Goal: Information Seeking & Learning: Compare options

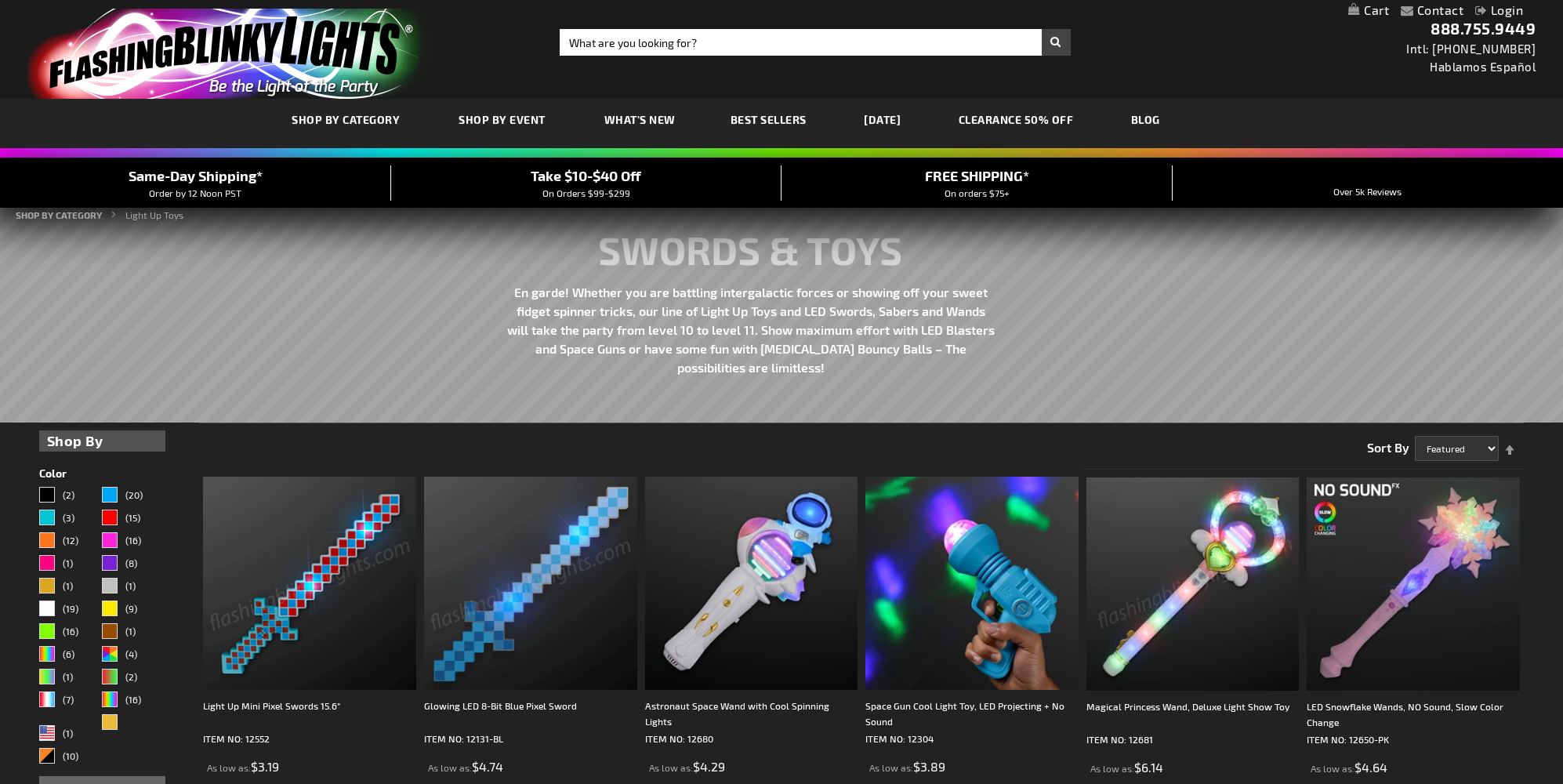
click at [1033, 118] on link "CLEARANCE 50% OFF" at bounding box center [1016, 119] width 139 height 53
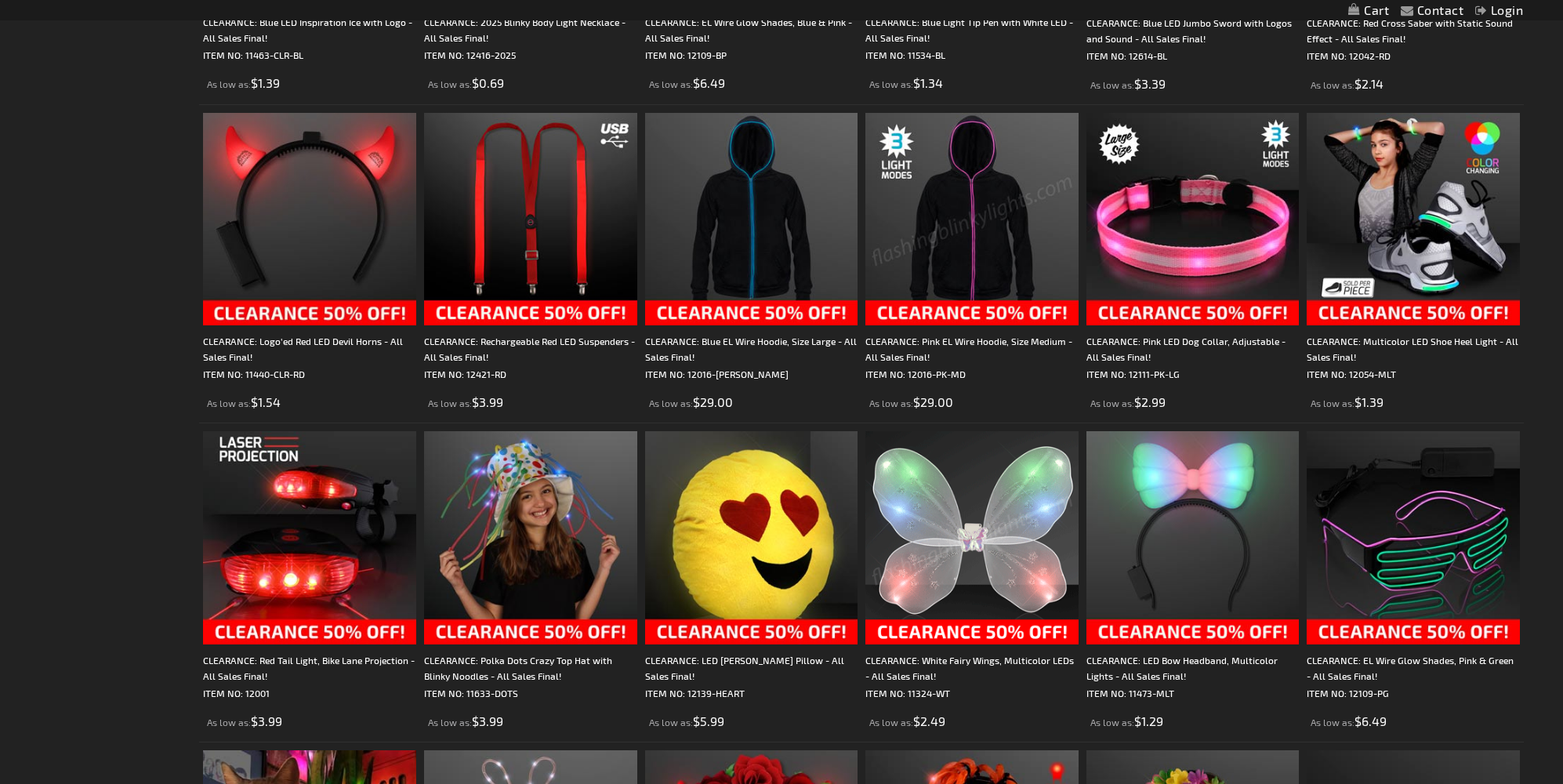
scroll to position [635, 0]
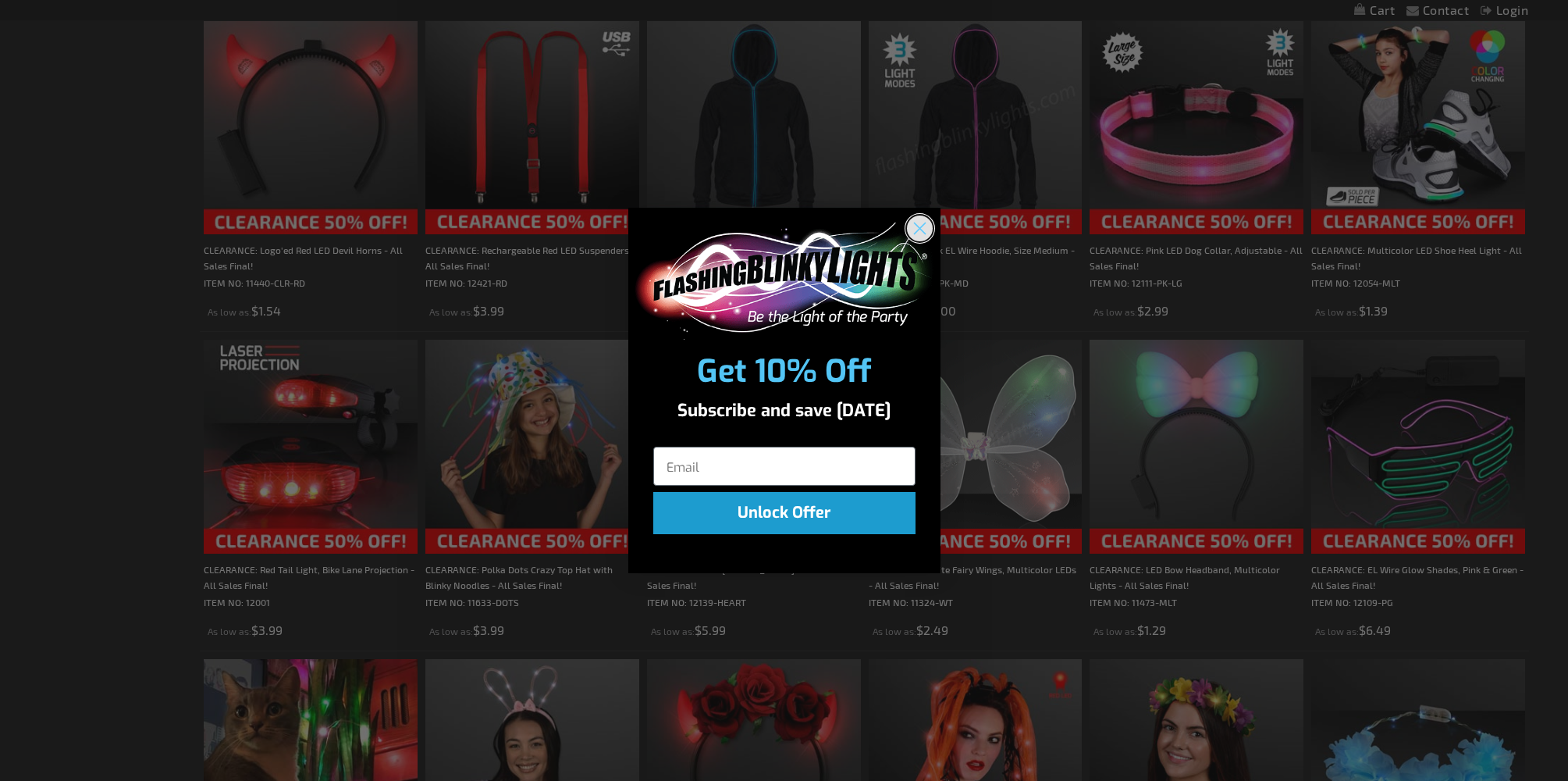
click at [921, 226] on icon "Close dialog" at bounding box center [918, 227] width 11 height 11
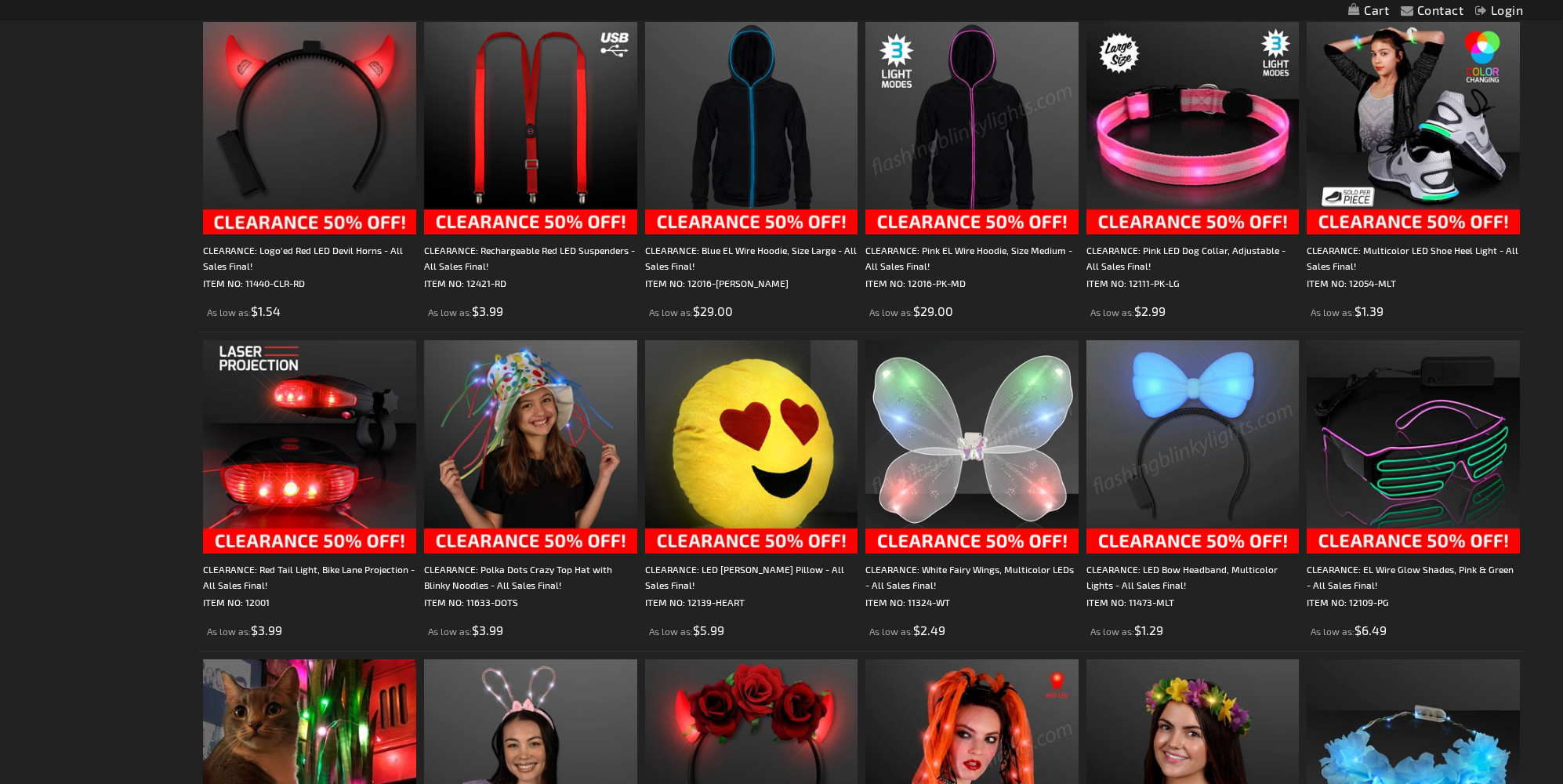
scroll to position [0, 0]
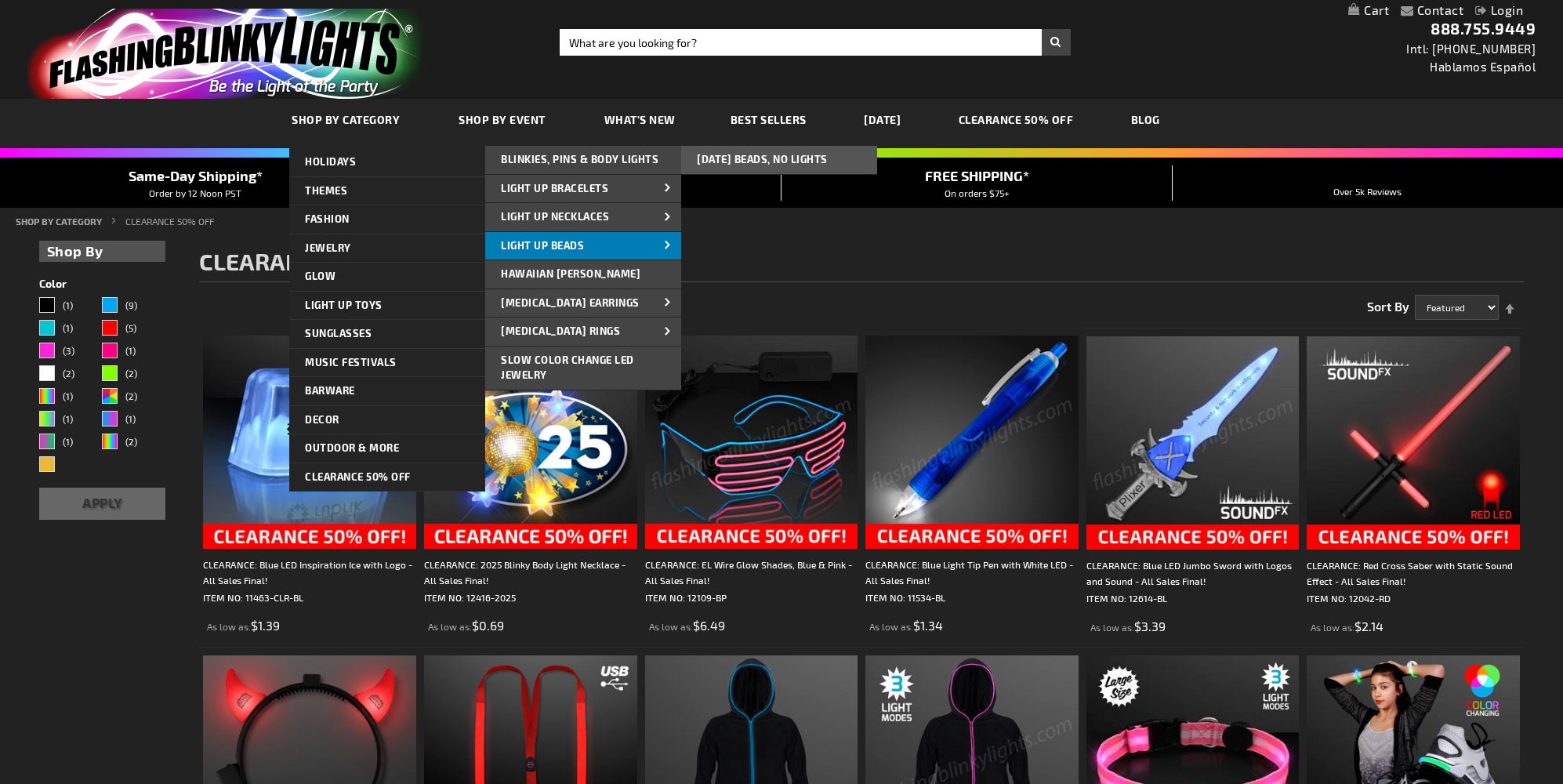
click at [522, 241] on span "Light Up Beads" at bounding box center [542, 245] width 83 height 12
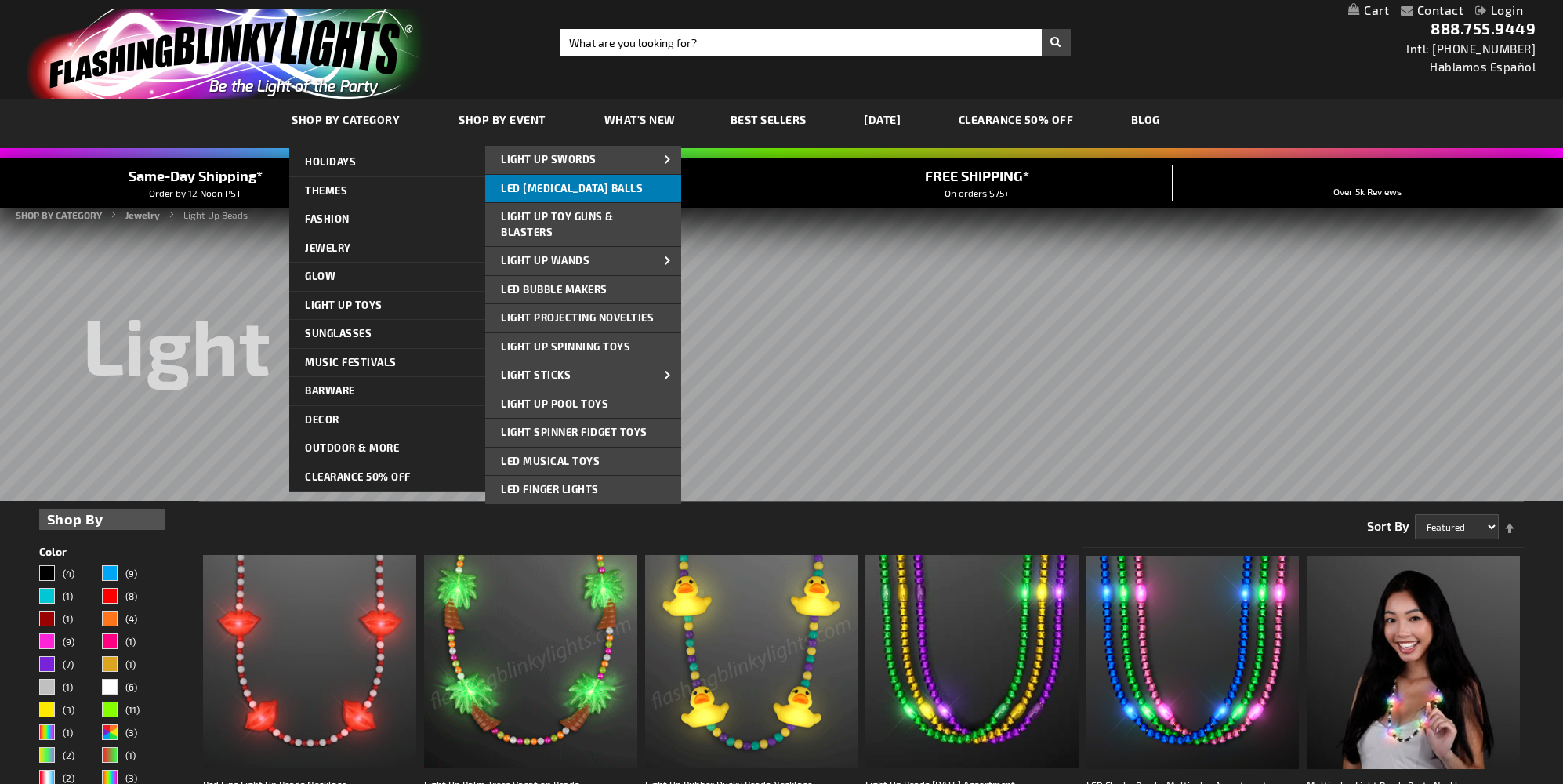
click at [566, 182] on span "LED [MEDICAL_DATA] Balls" at bounding box center [572, 188] width 142 height 12
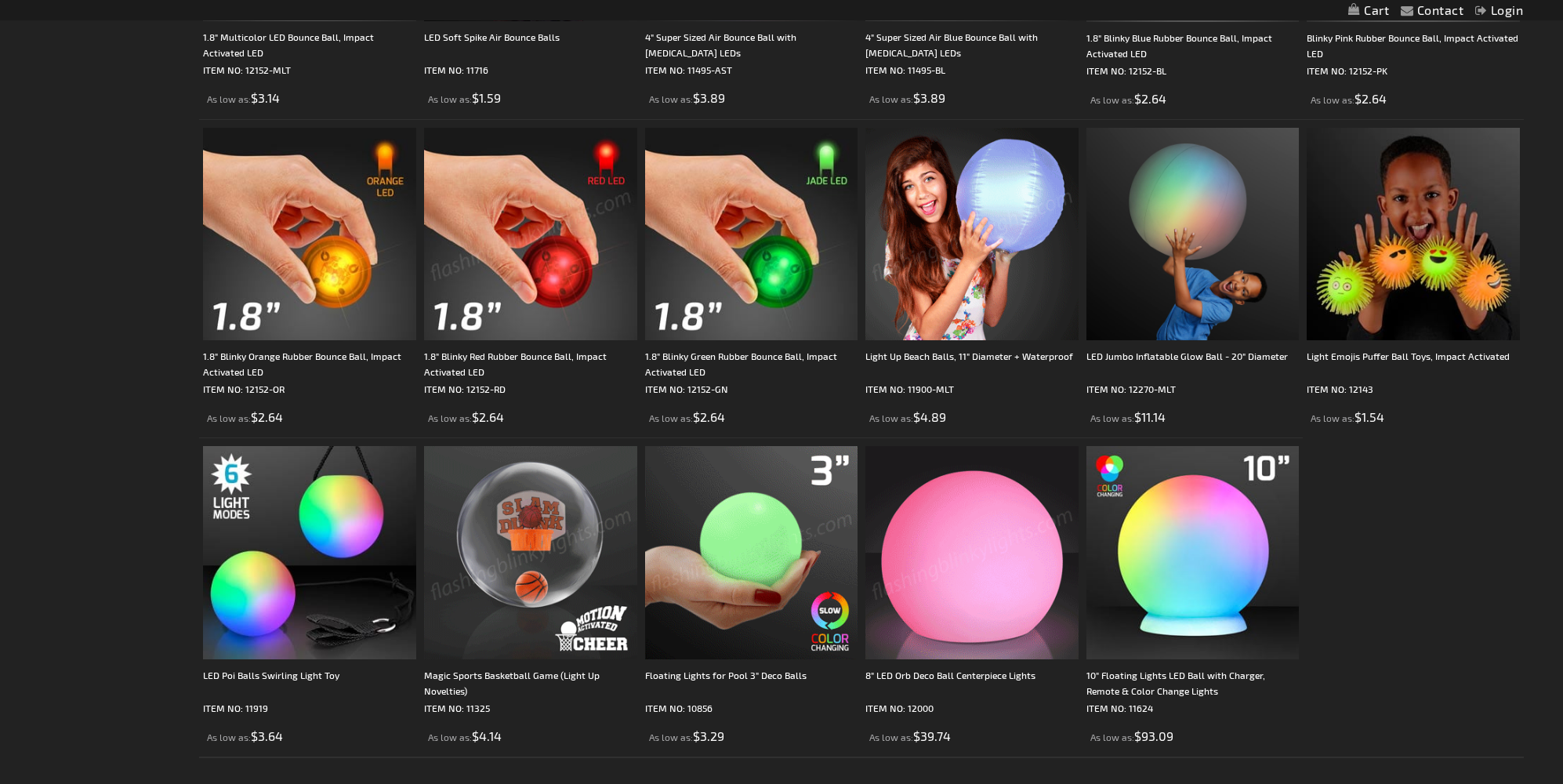
scroll to position [218, 0]
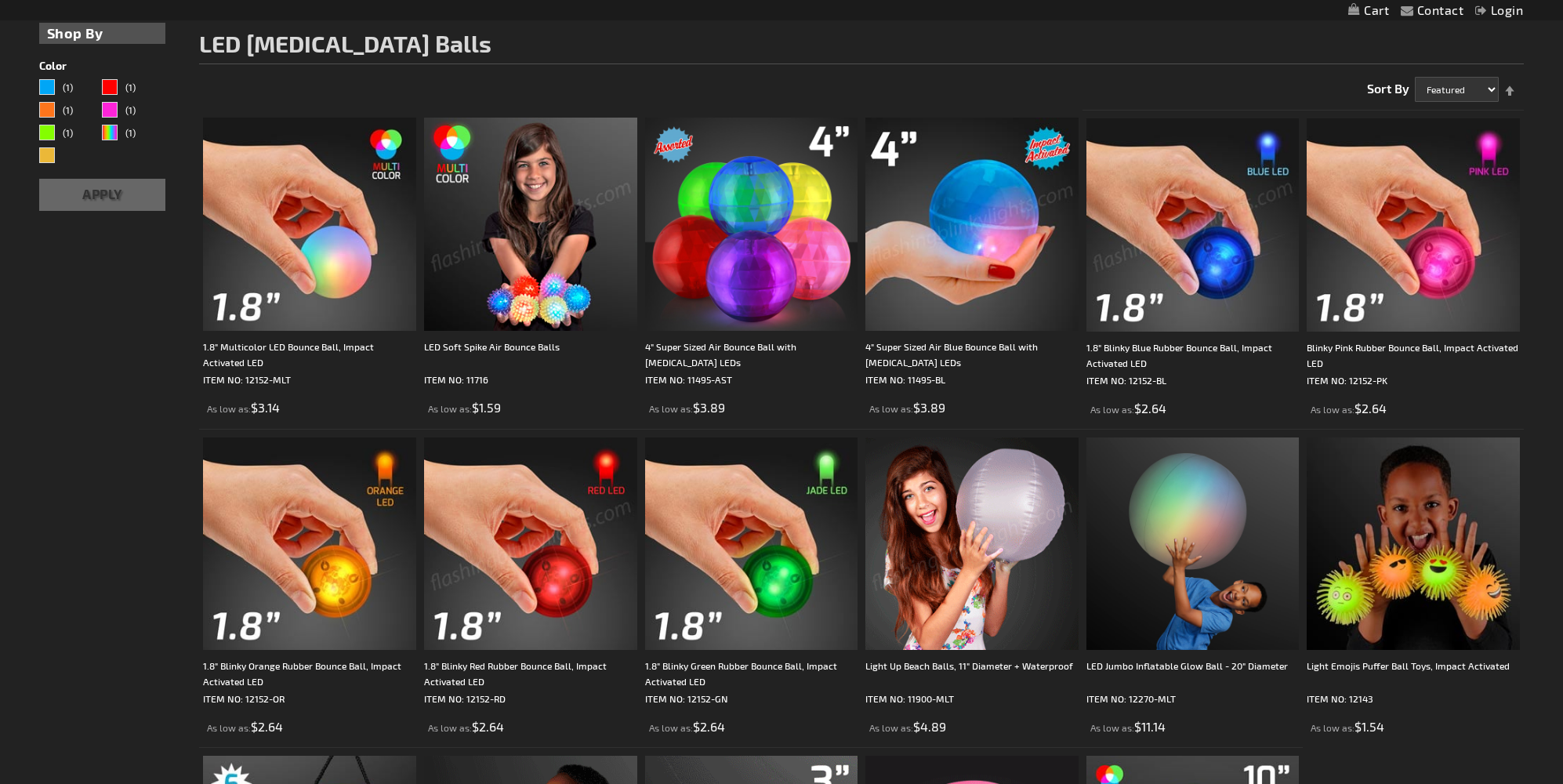
click at [528, 257] on img at bounding box center [530, 224] width 213 height 213
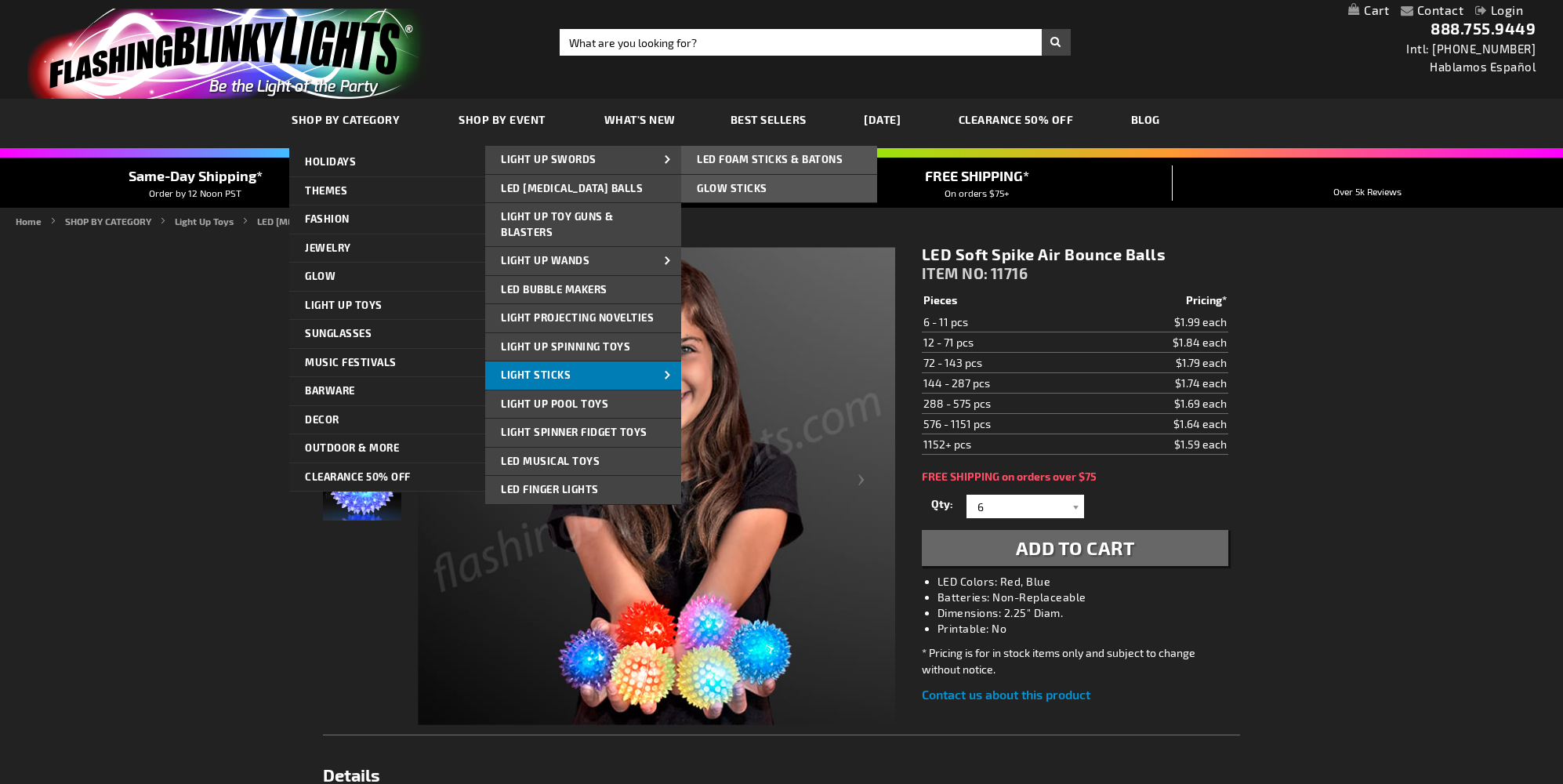
click at [623, 370] on link "Light Sticks" at bounding box center [584, 375] width 196 height 28
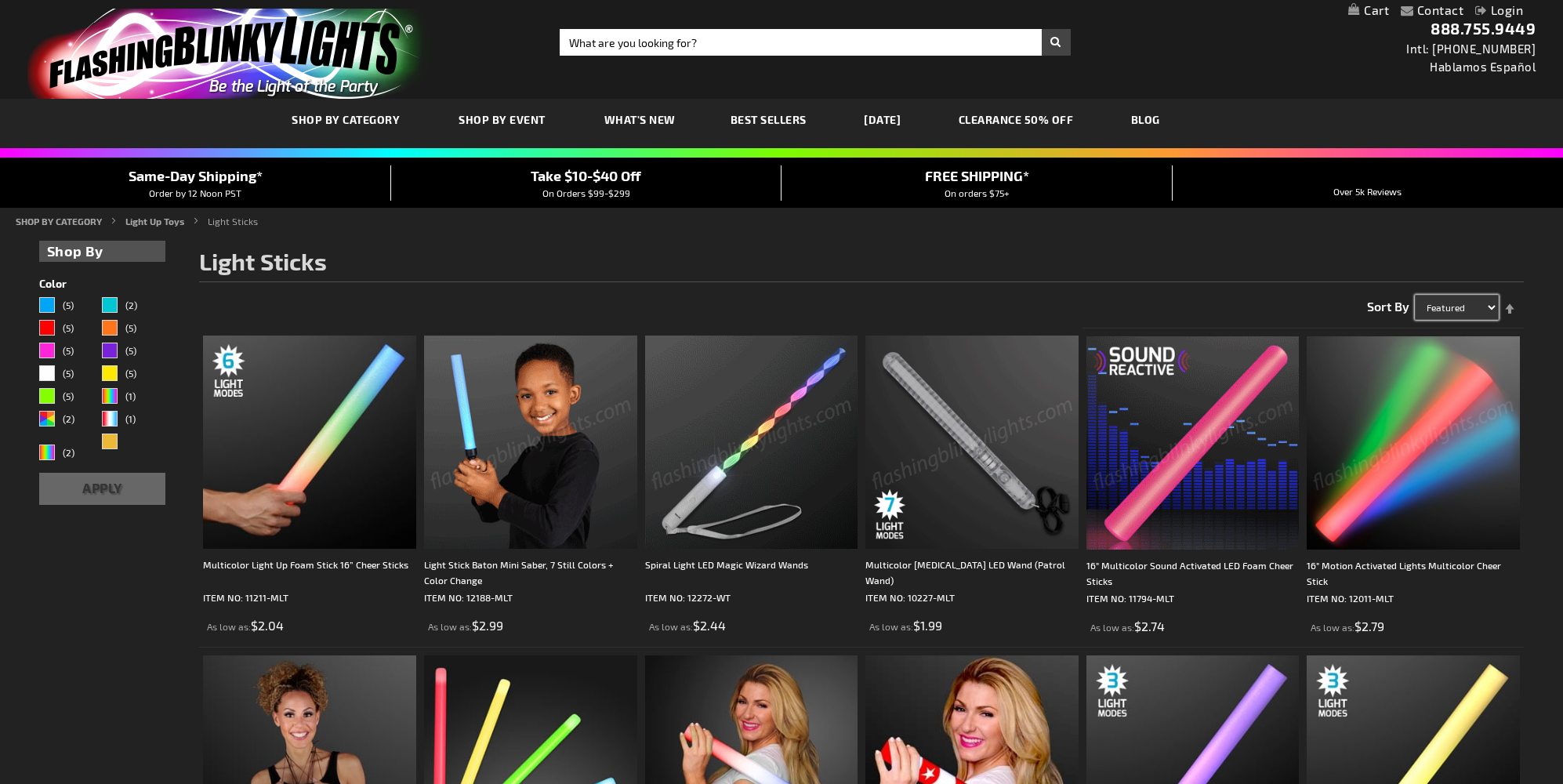
select select "price"
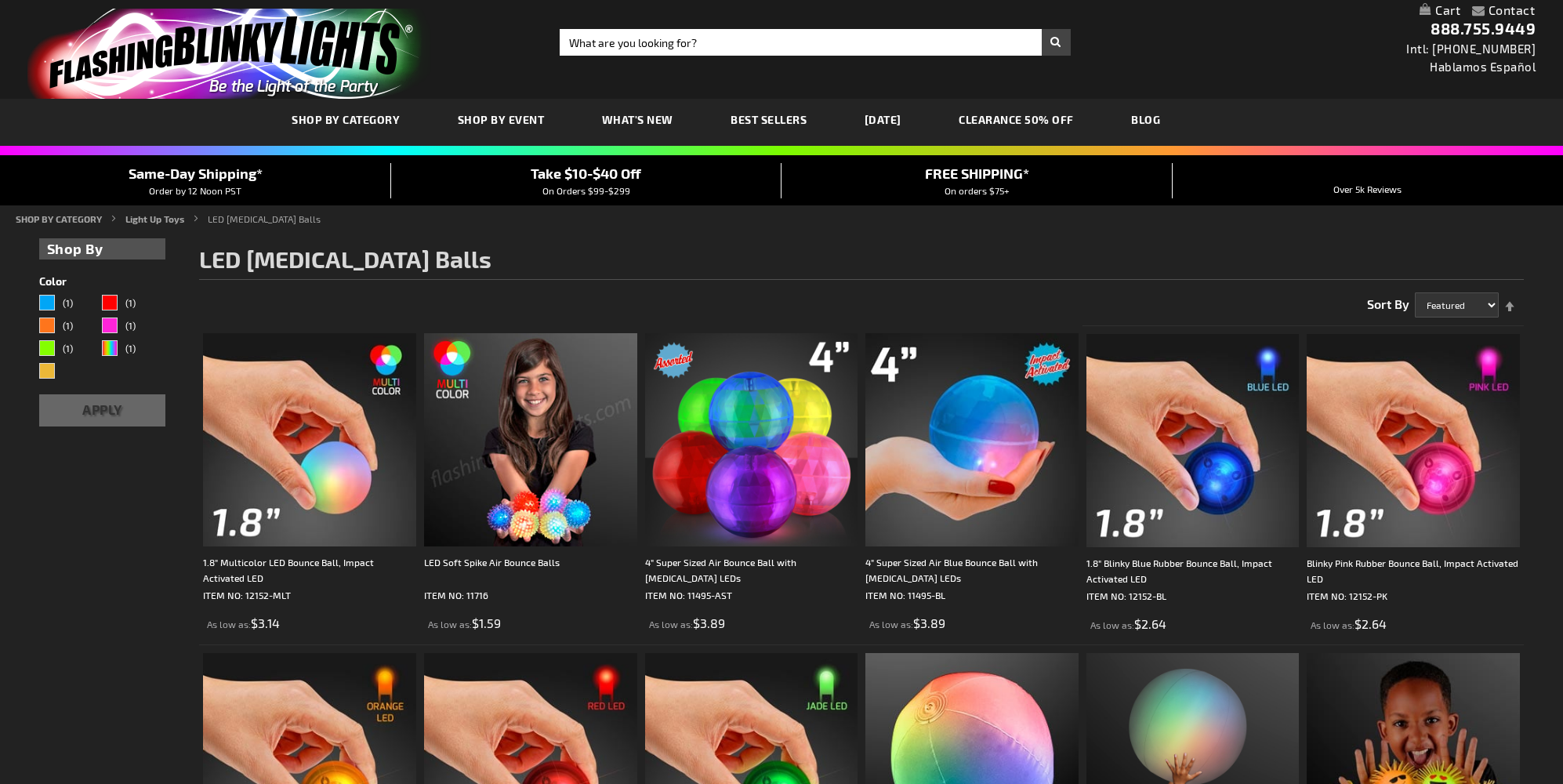
scroll to position [218, 0]
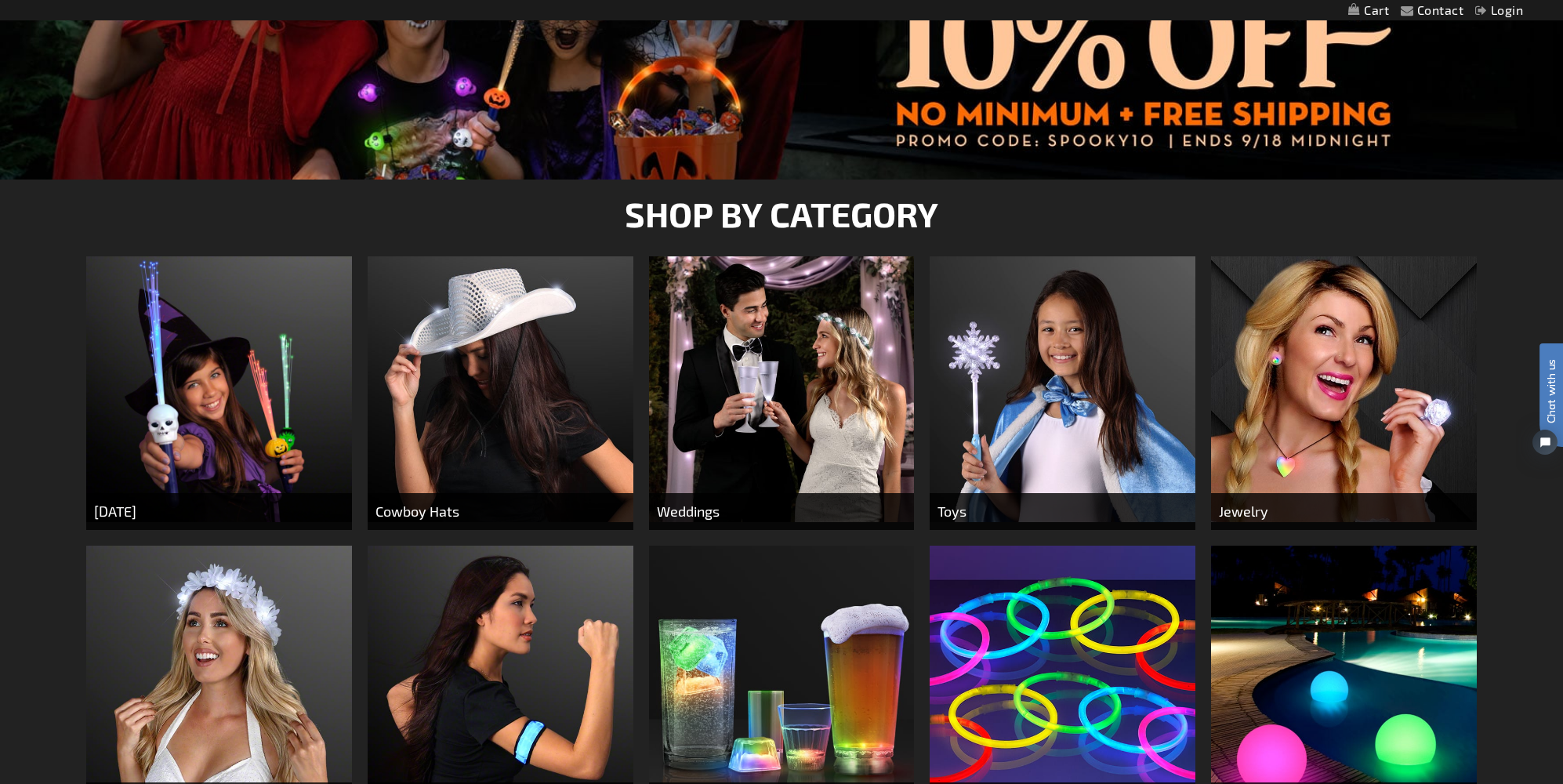
scroll to position [542, 0]
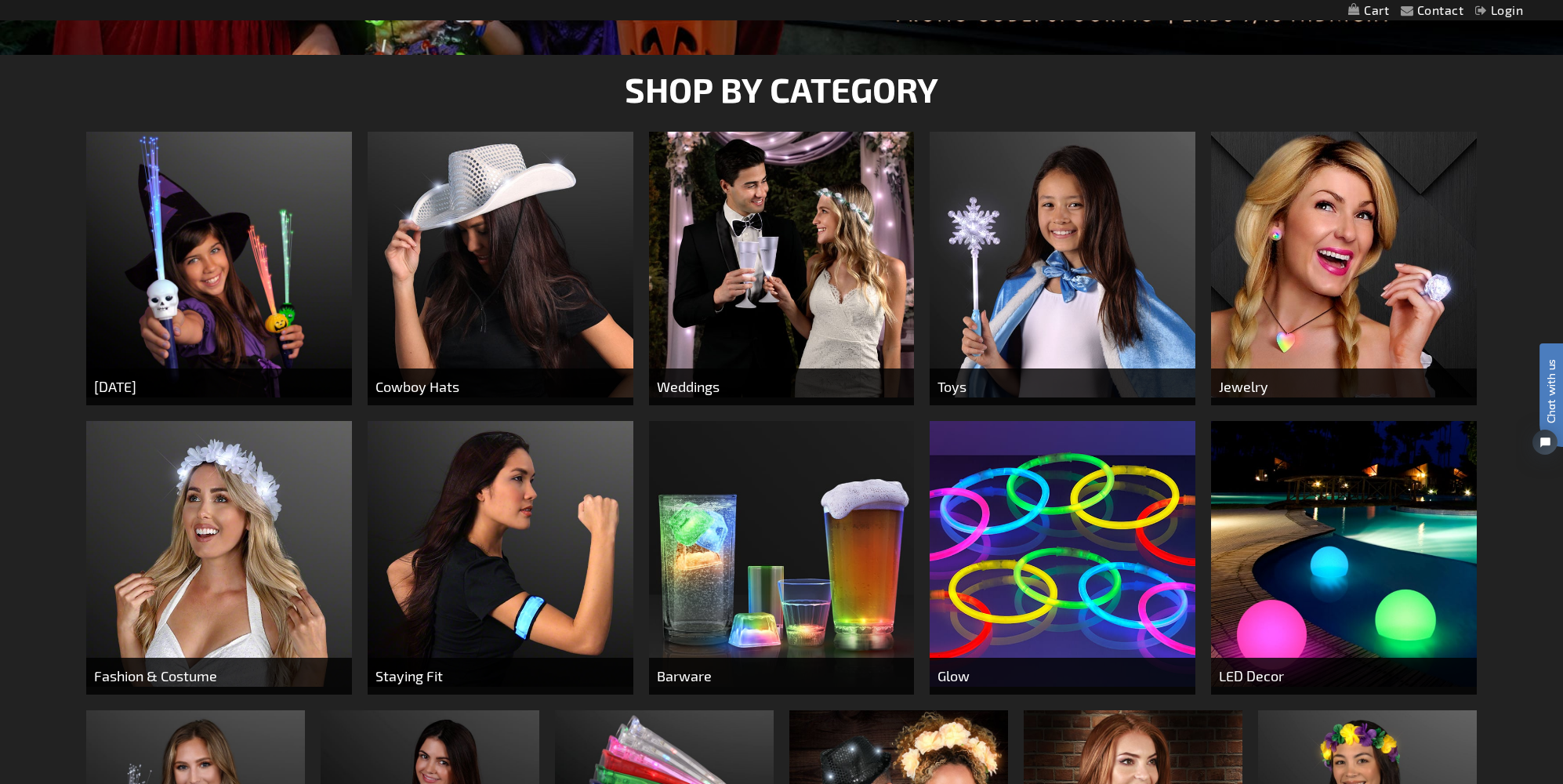
click at [965, 381] on span "Toys" at bounding box center [1063, 387] width 266 height 37
click at [1297, 272] on img at bounding box center [1344, 264] width 266 height 266
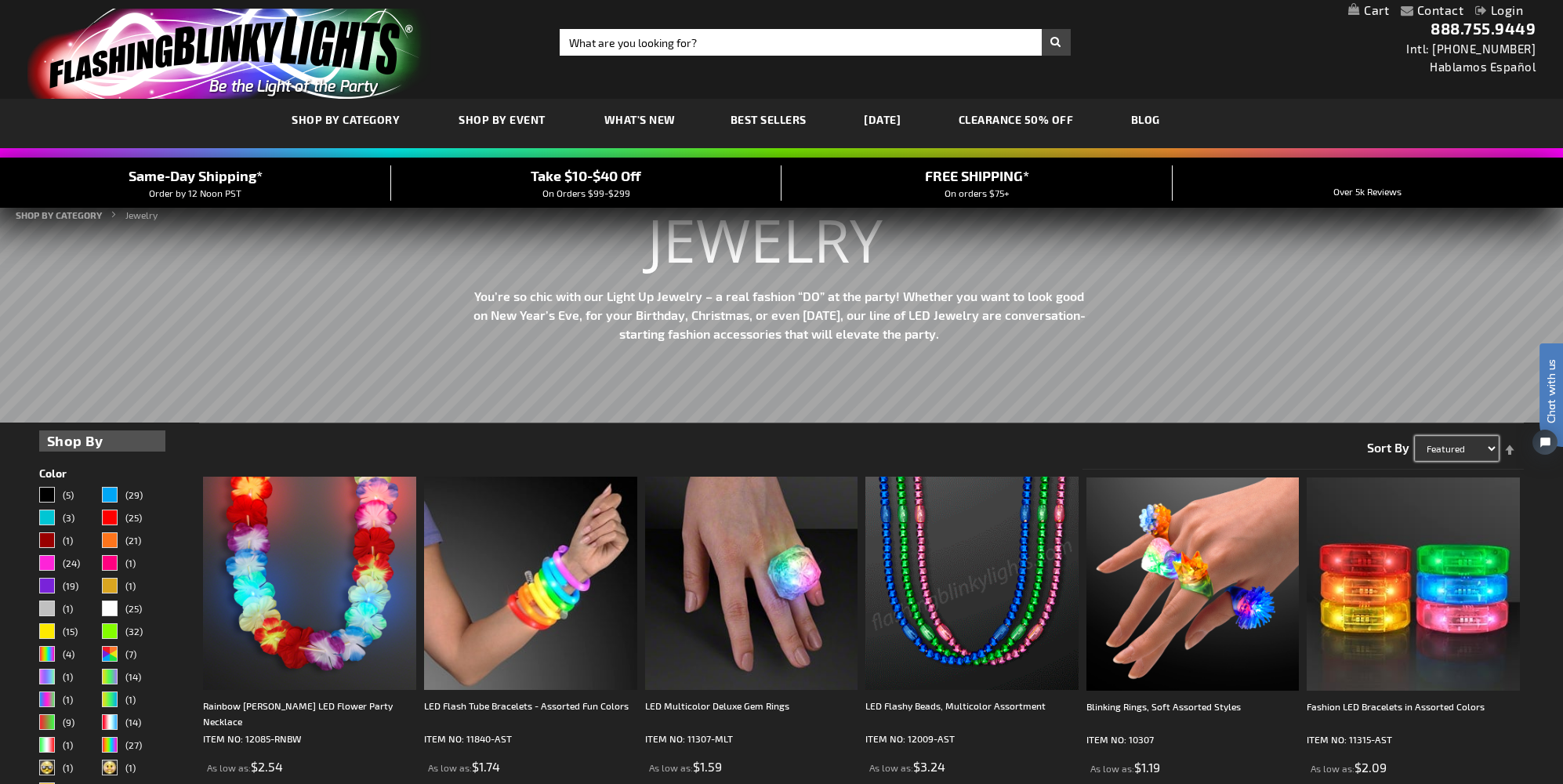
select select "price"
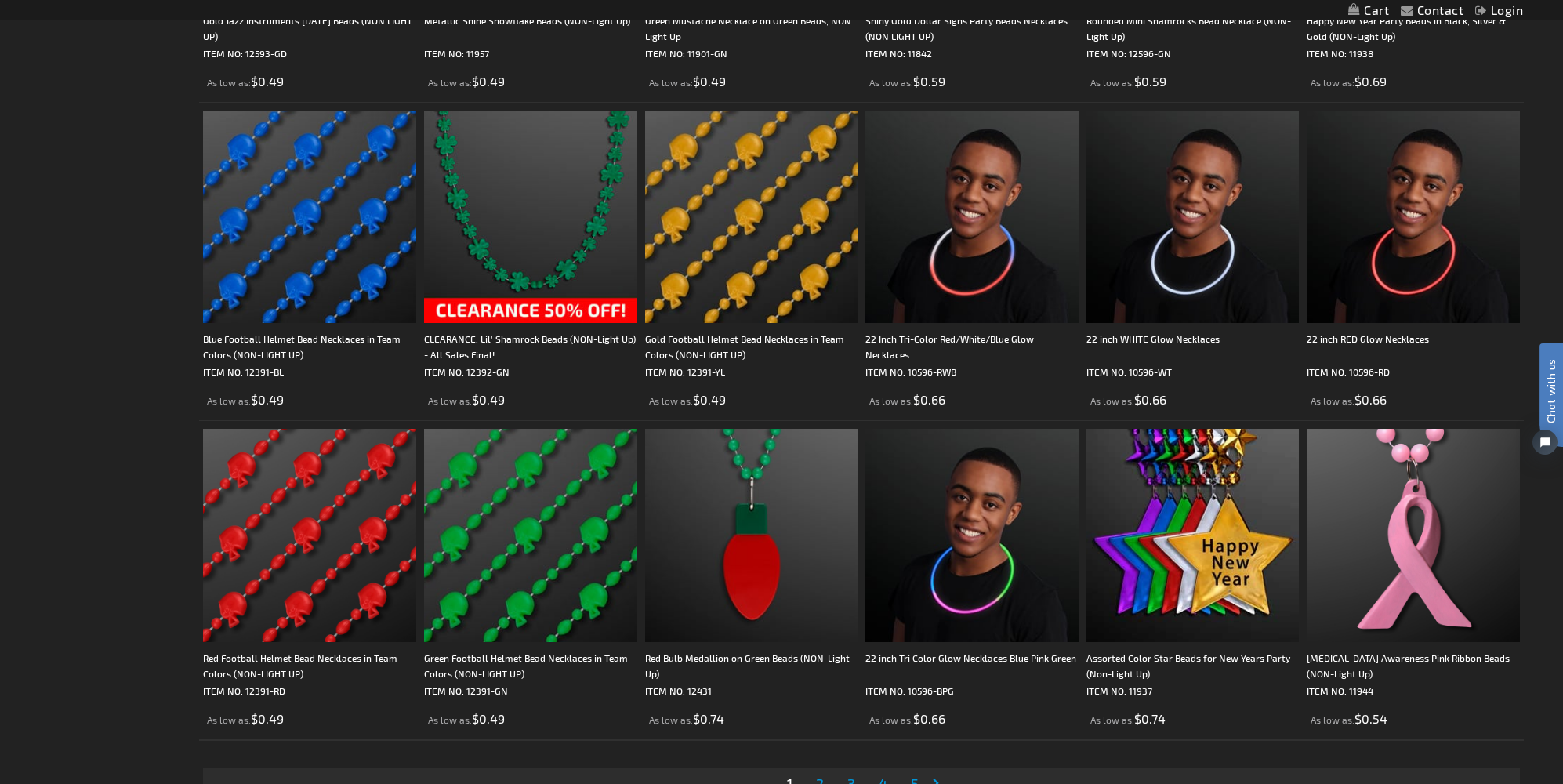
scroll to position [3005, 0]
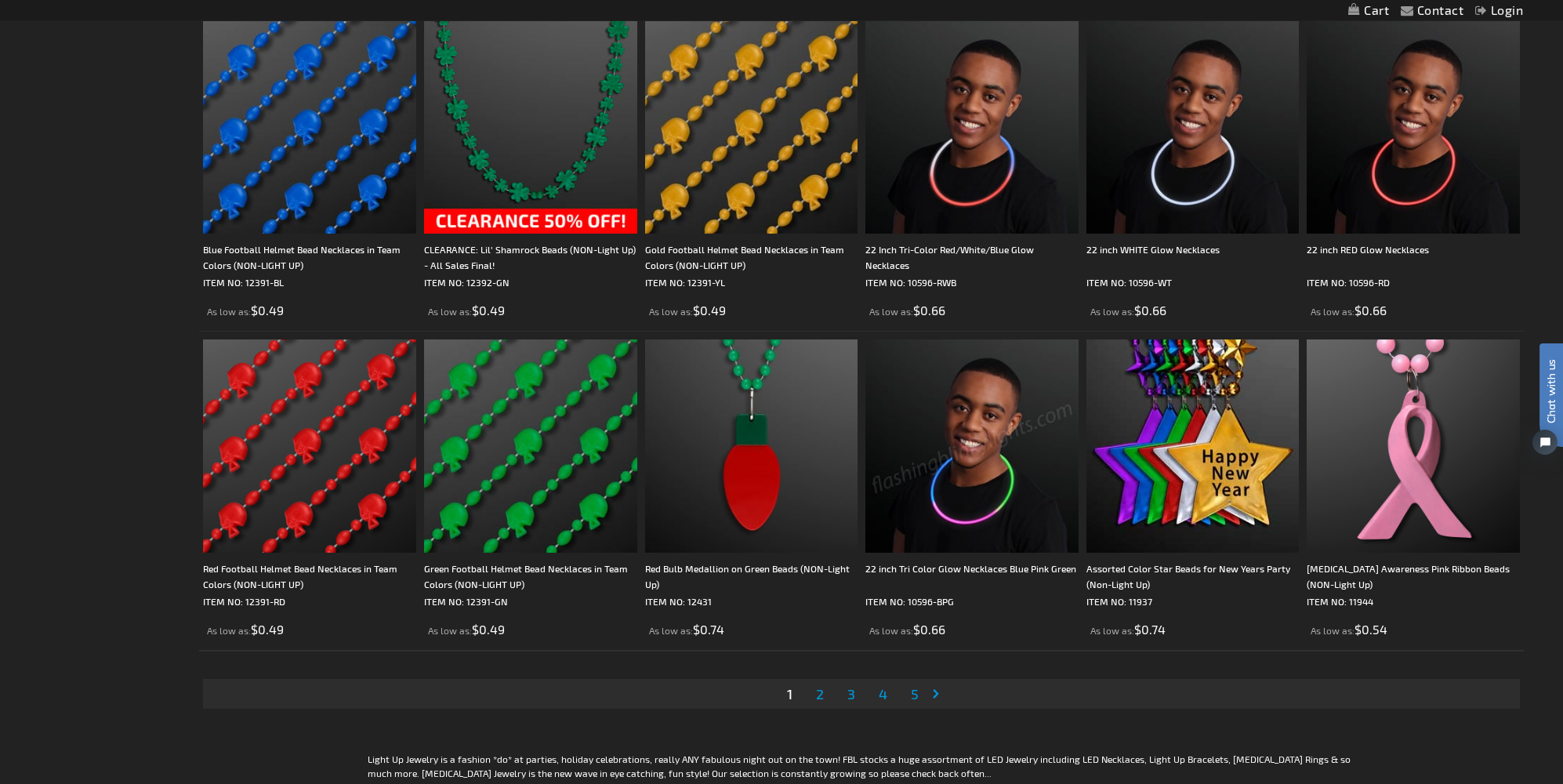
click at [819, 686] on span "2" at bounding box center [821, 694] width 8 height 17
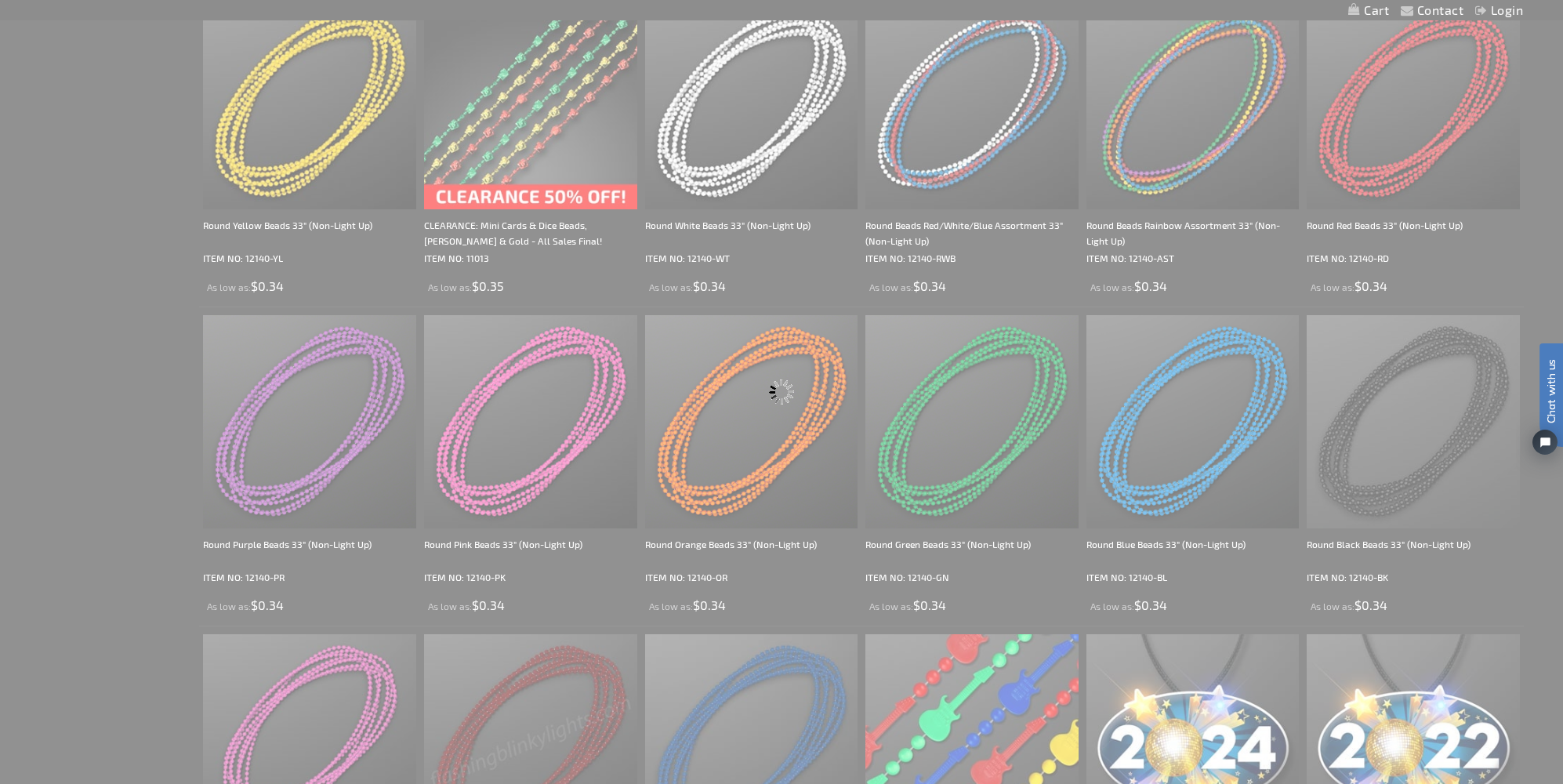
scroll to position [0, 0]
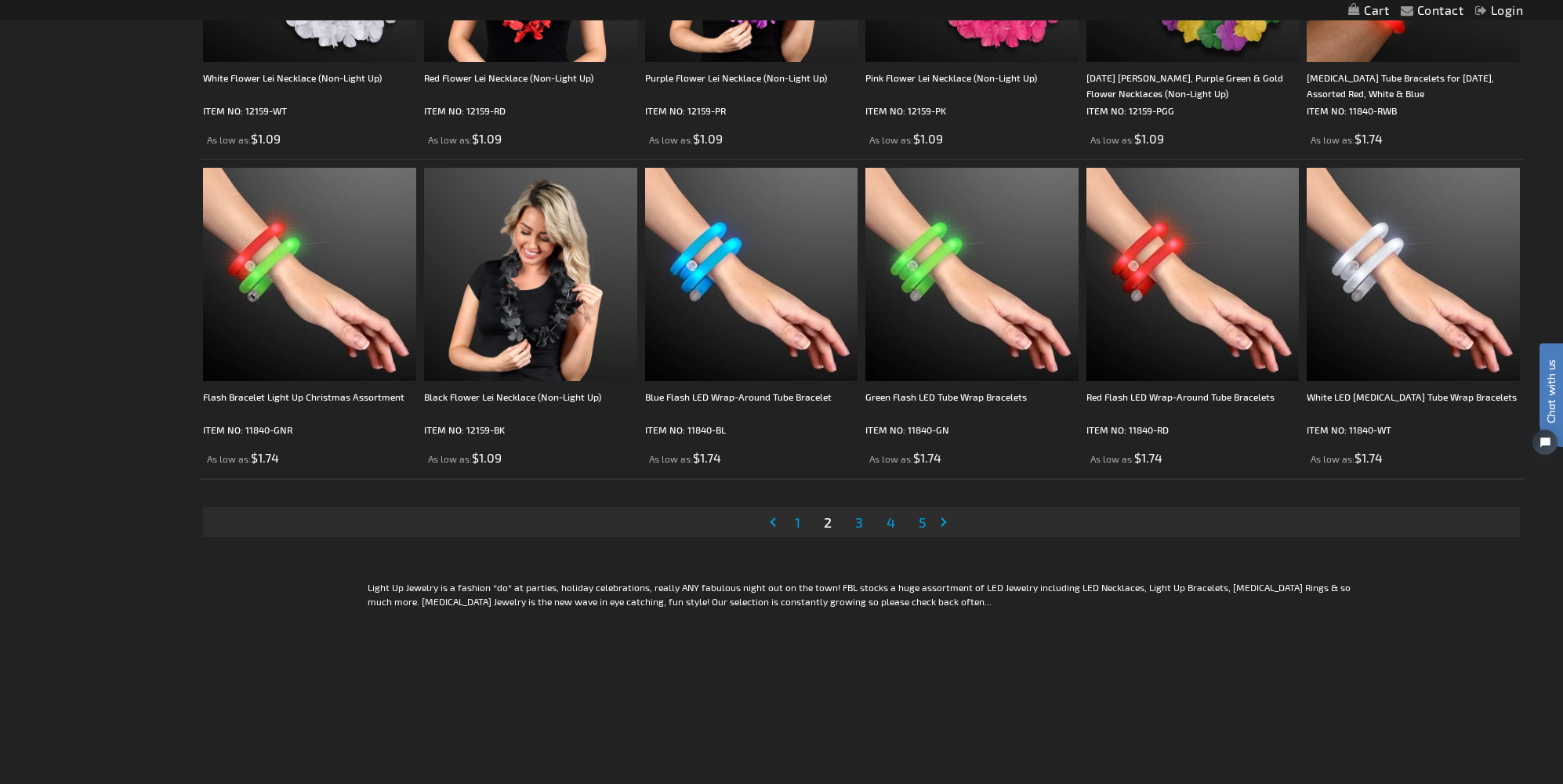
scroll to position [3180, 0]
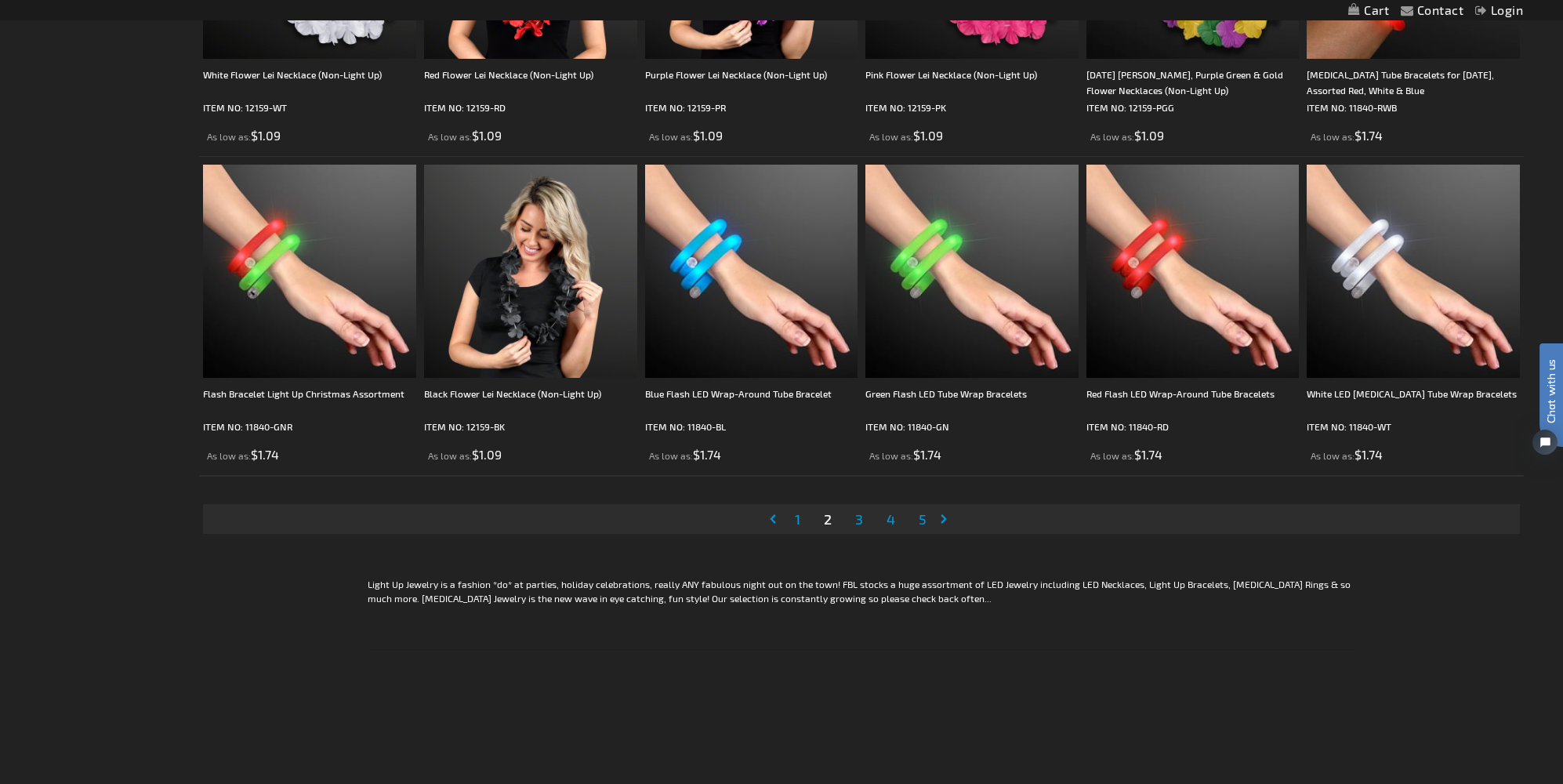
click at [866, 522] on link "Page 3" at bounding box center [858, 518] width 14 height 24
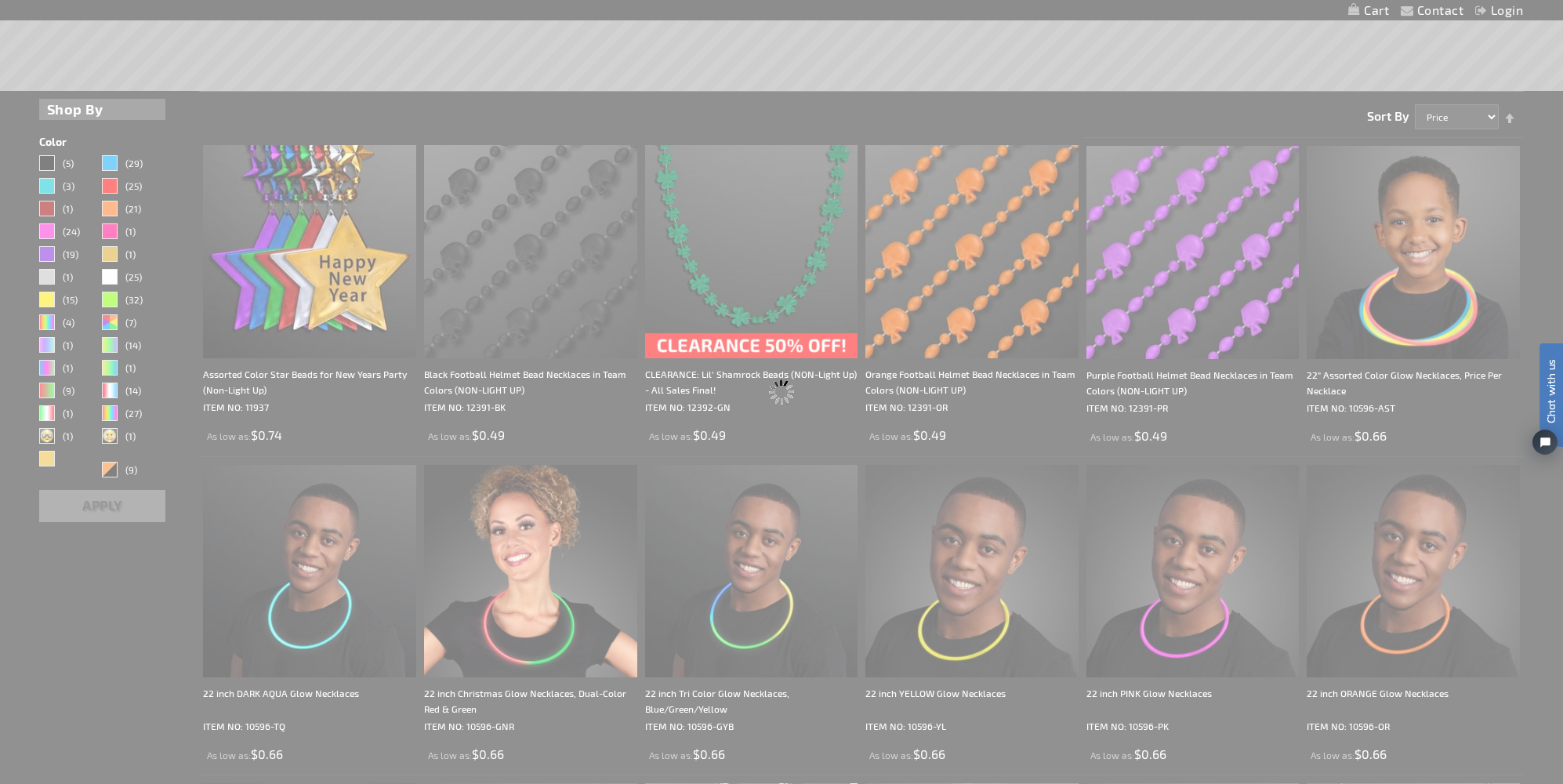
scroll to position [0, 0]
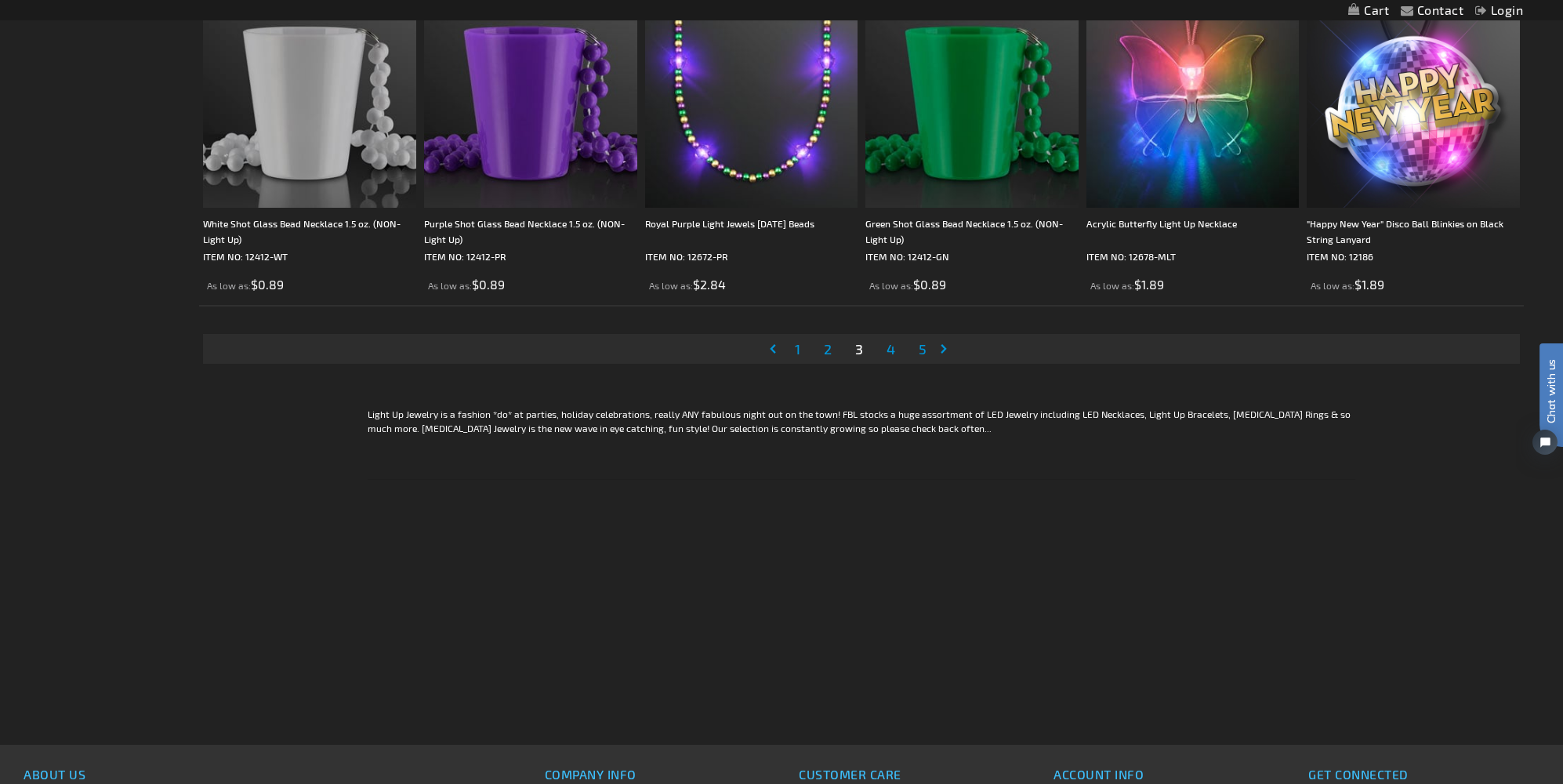
scroll to position [3494, 0]
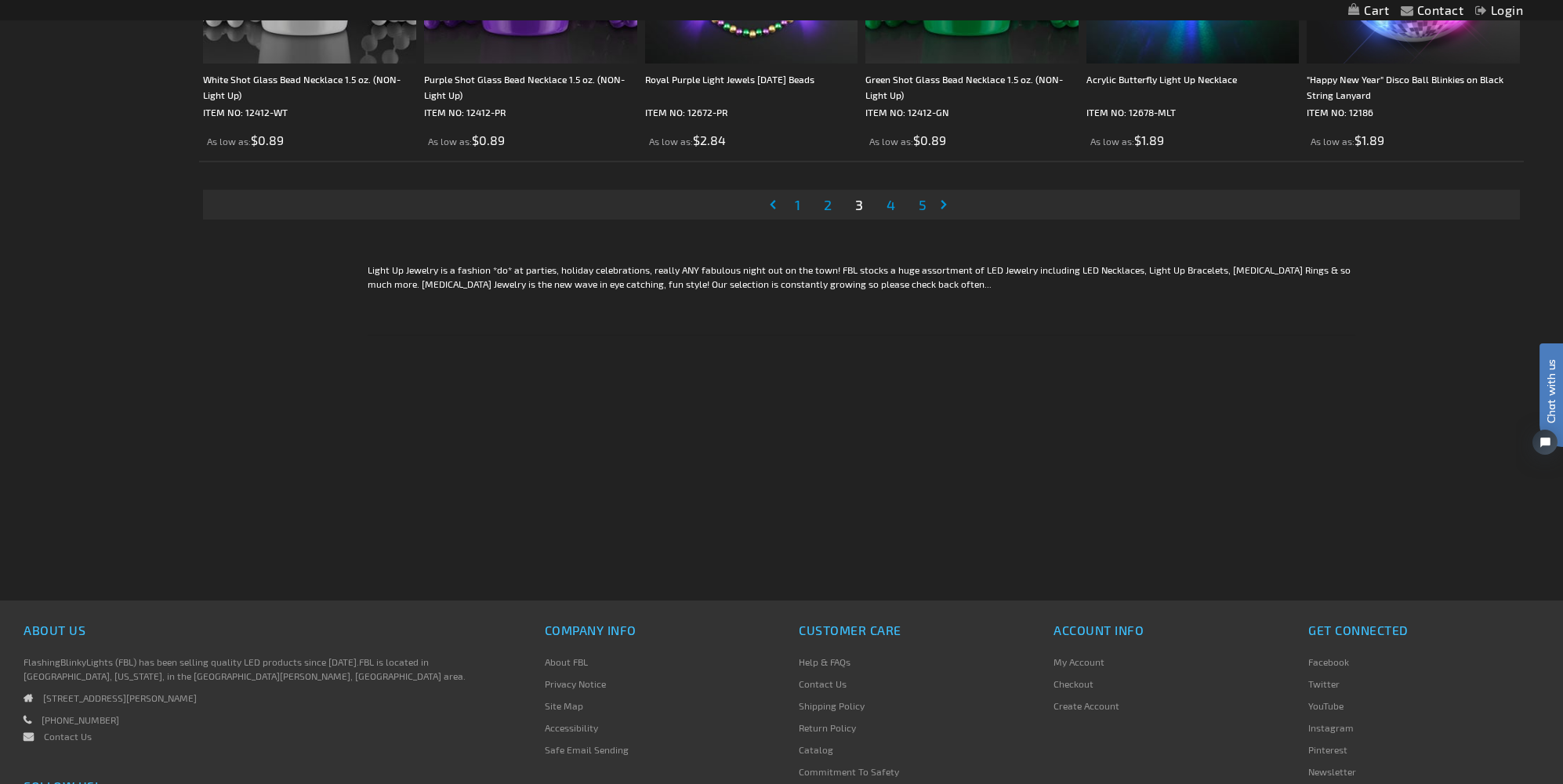
click at [889, 216] on link "Page 4" at bounding box center [891, 204] width 15 height 24
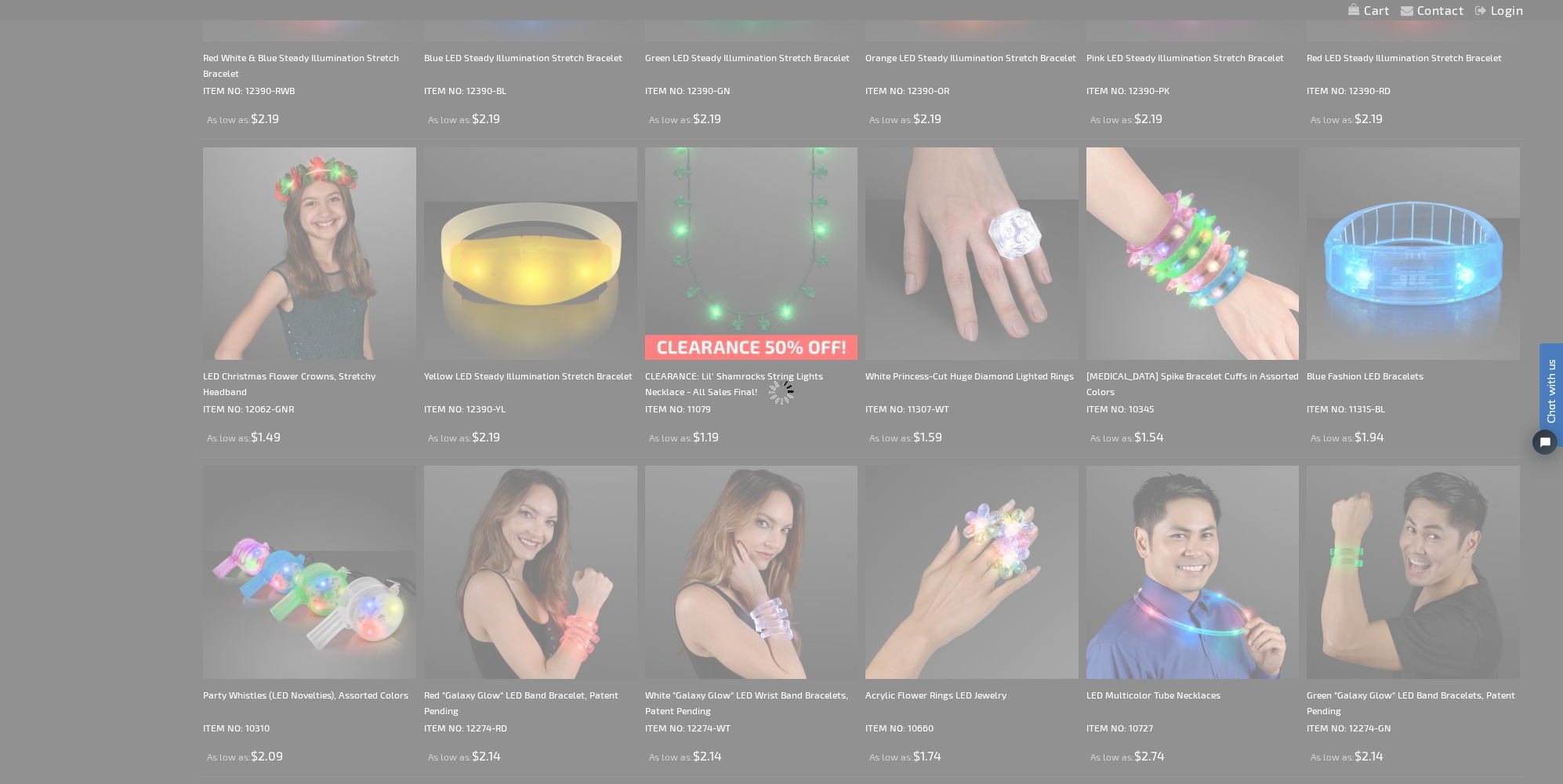
scroll to position [0, 0]
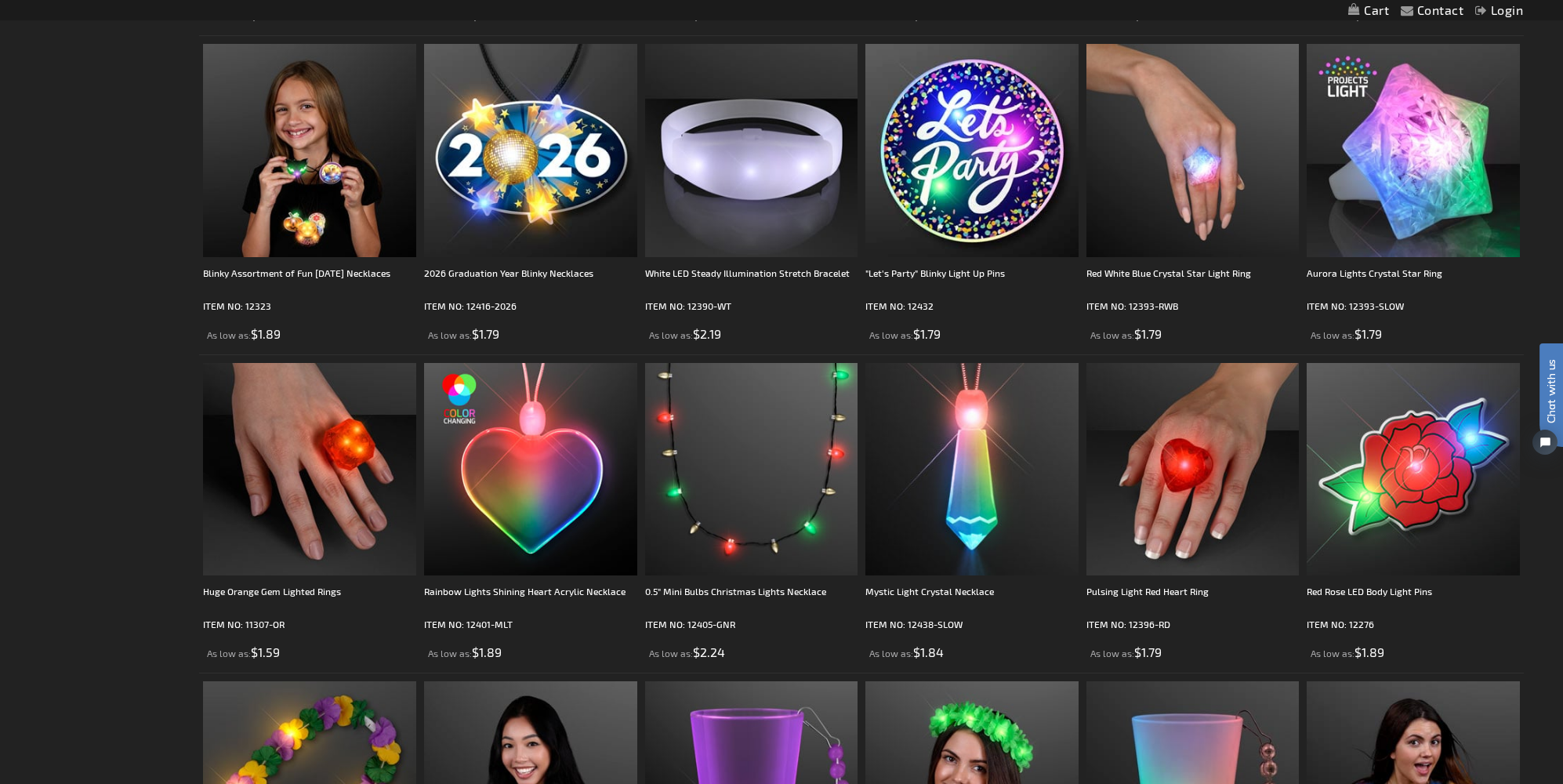
scroll to position [1918, 0]
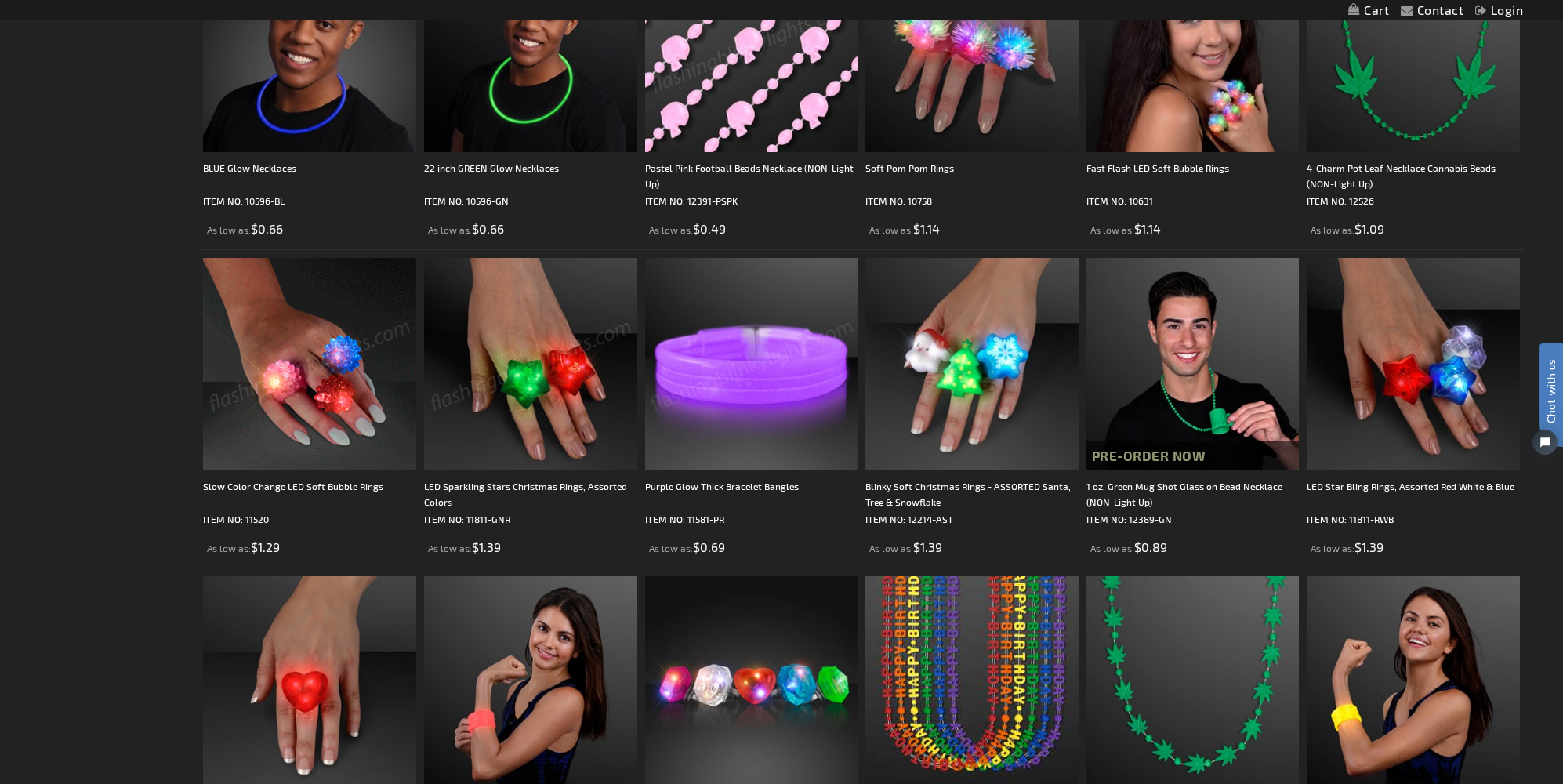
scroll to position [1213, 0]
